Goal: Task Accomplishment & Management: Manage account settings

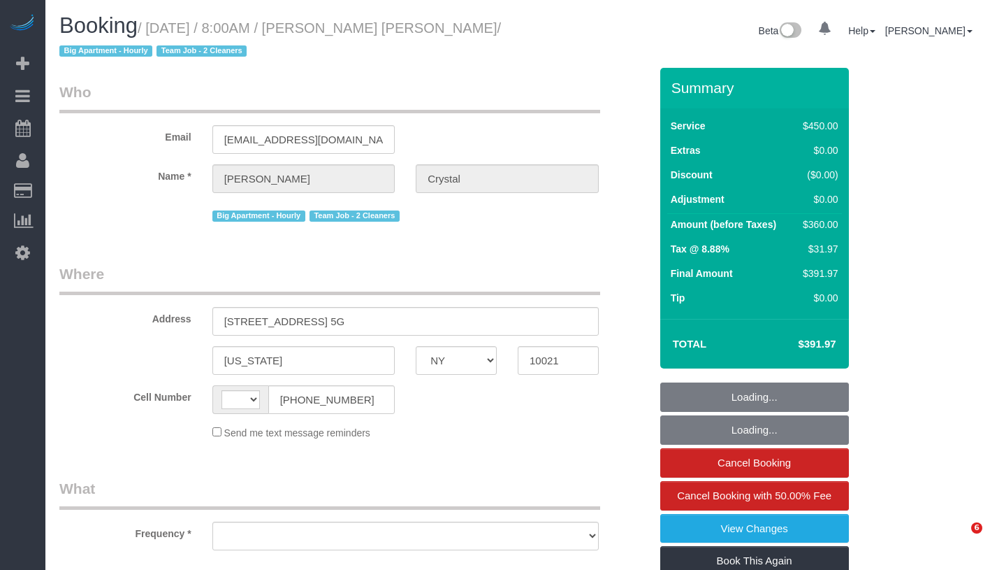
select select "NY"
select select "number:89"
select select "number:90"
select select "number:15"
select select "number:6"
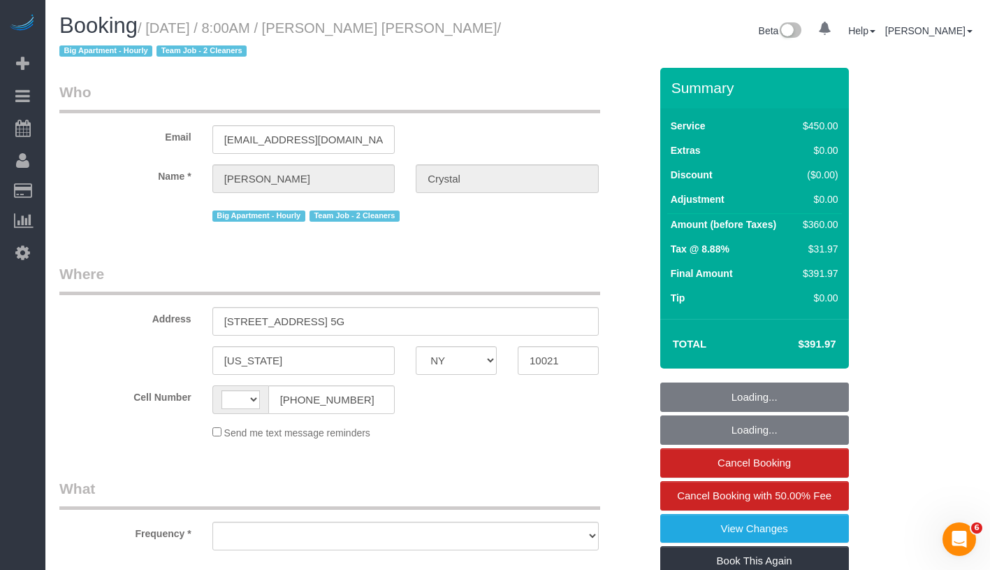
select select "string:[GEOGRAPHIC_DATA]"
select select "object:978"
select select "string:stripe-pm_1I8sg64VGloSiKo72kz7XJ9T"
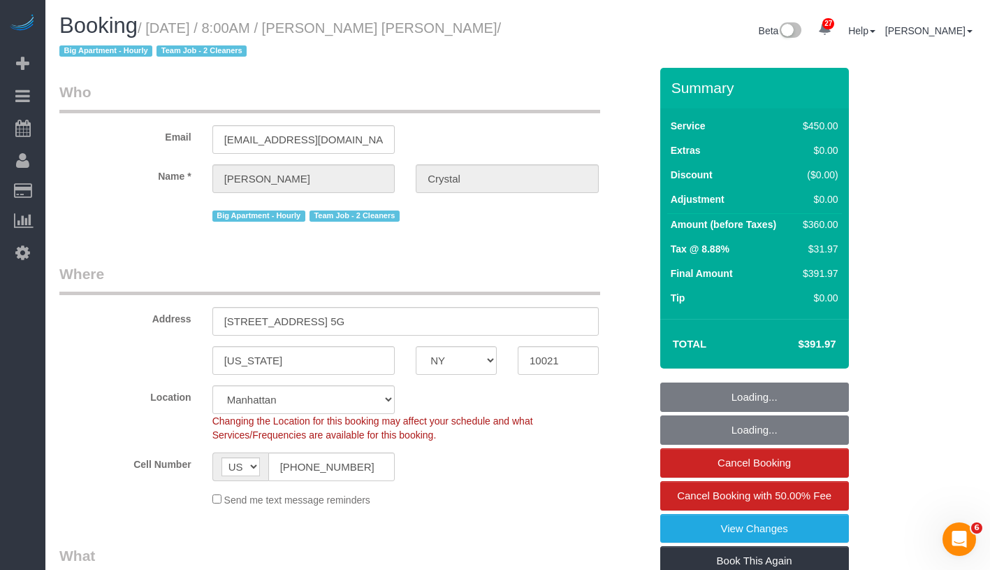
select select "180"
select select "spot1"
select select "object:1497"
click at [586, 61] on div "Booking / [DATE] / 8:00AM / [PERSON_NAME] [PERSON_NAME] / Big Apartment - [DEMO…" at bounding box center [518, 41] width 938 height 54
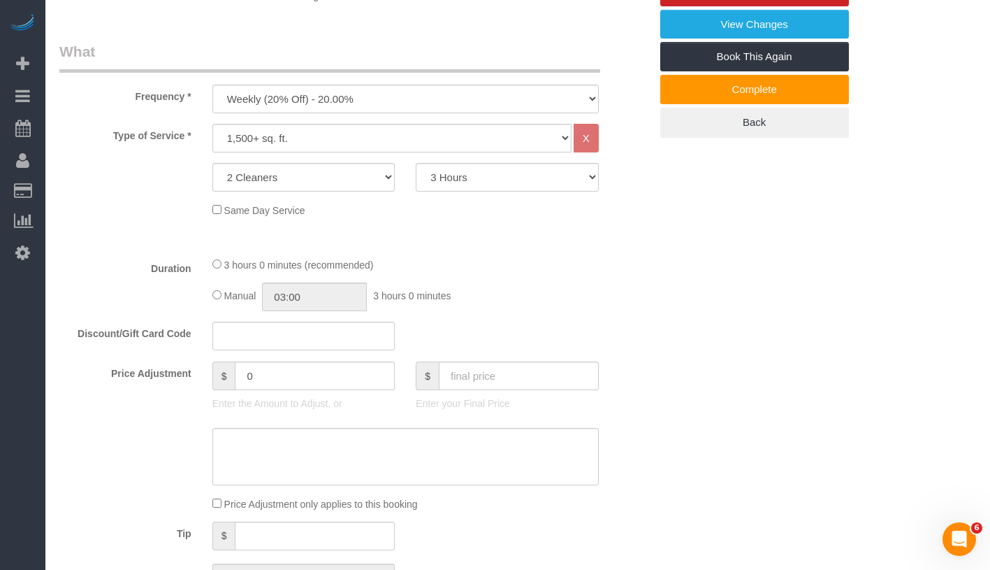
scroll to position [373, 0]
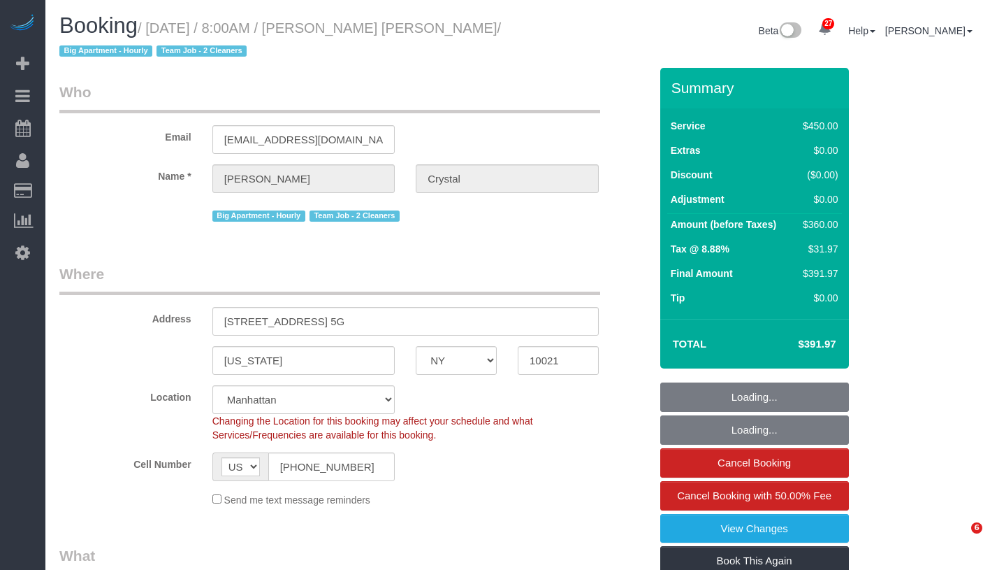
select select "NY"
select select "180"
select select "number:89"
select select "number:90"
select select "number:15"
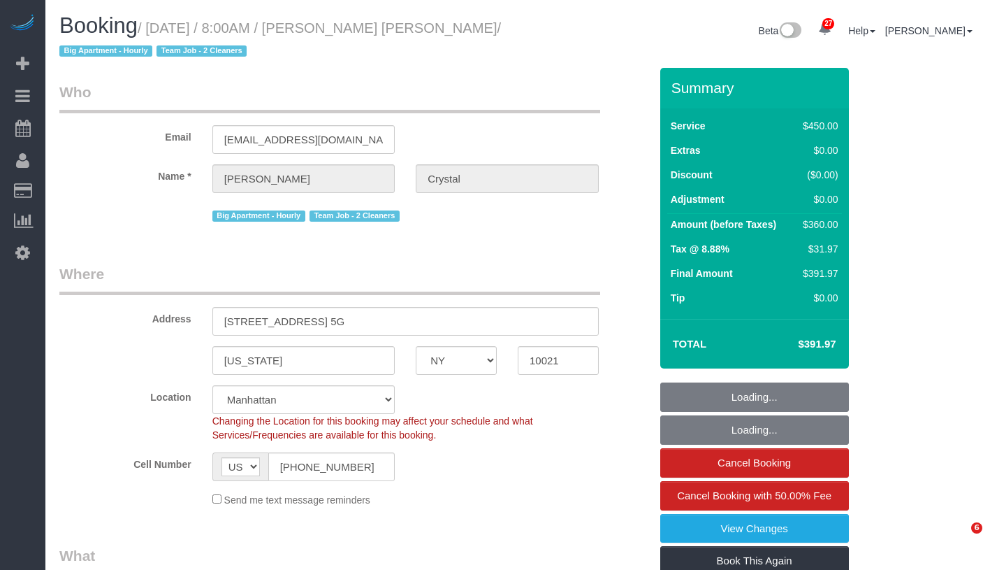
select select "number:6"
select select "spot1"
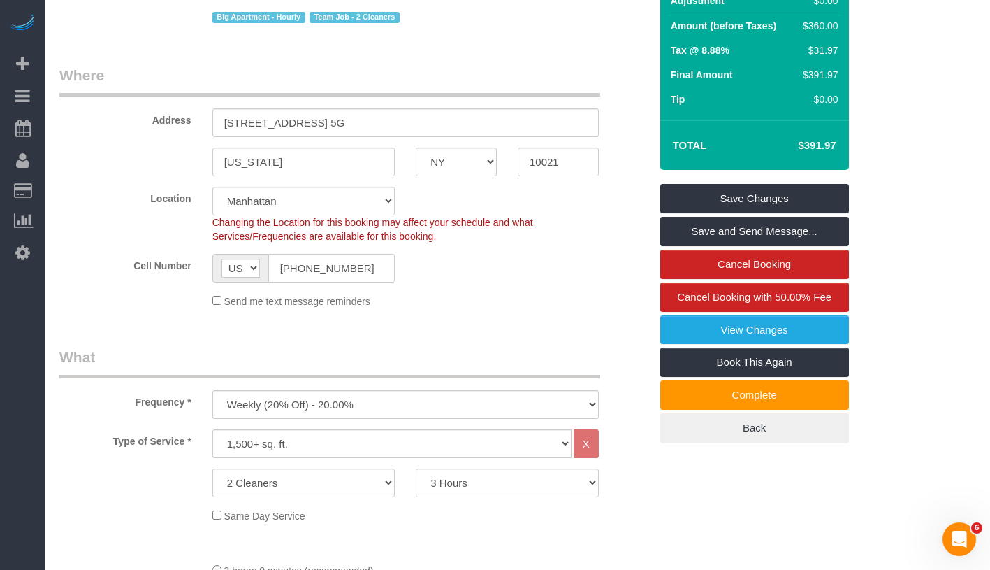
scroll to position [384, 0]
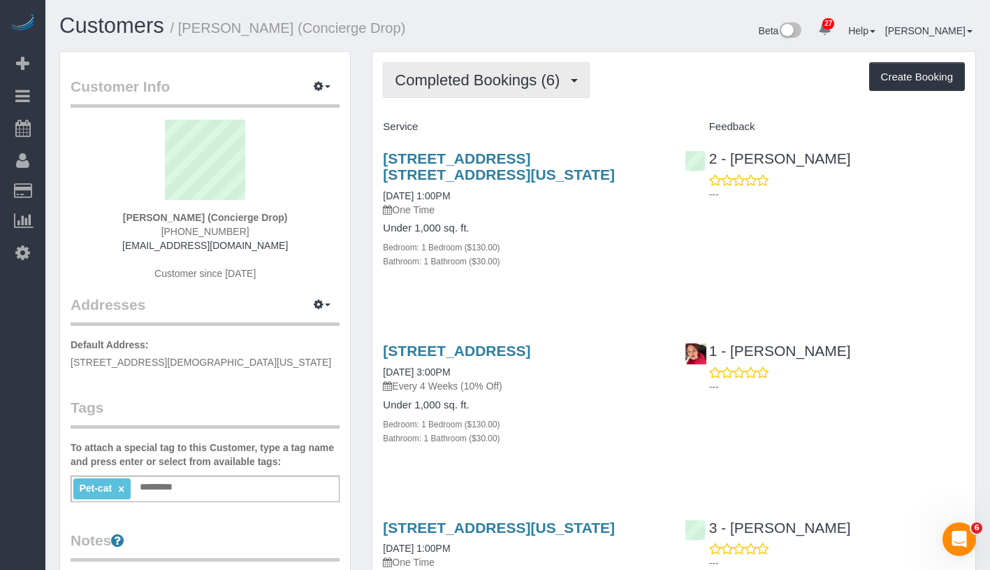
click at [549, 85] on span "Completed Bookings (6)" at bounding box center [481, 79] width 172 height 17
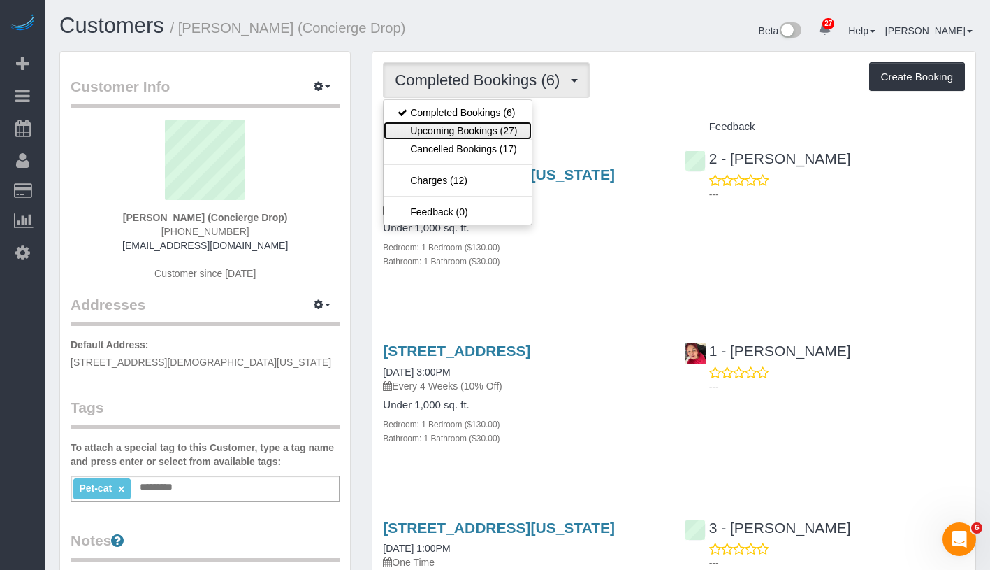
click at [520, 136] on link "Upcoming Bookings (27)" at bounding box center [457, 131] width 147 height 18
